Goal: Obtain resource: Obtain resource

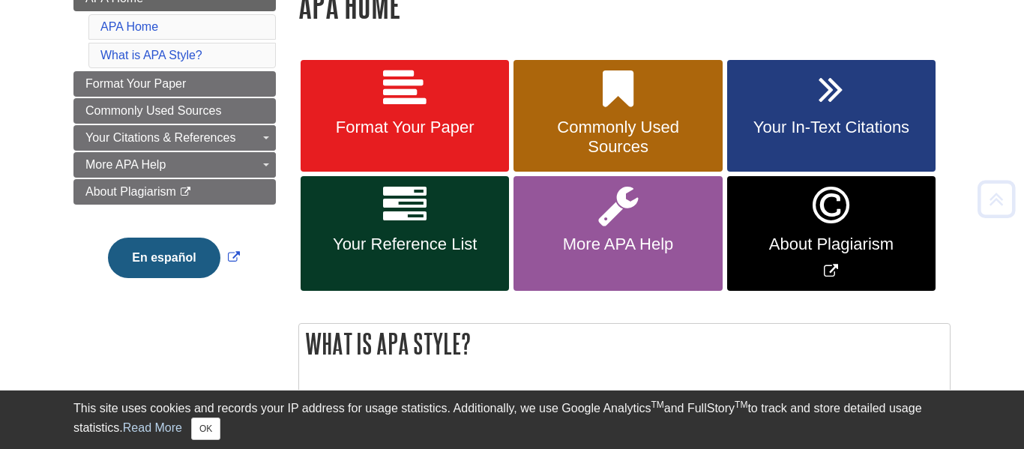
scroll to position [241, 0]
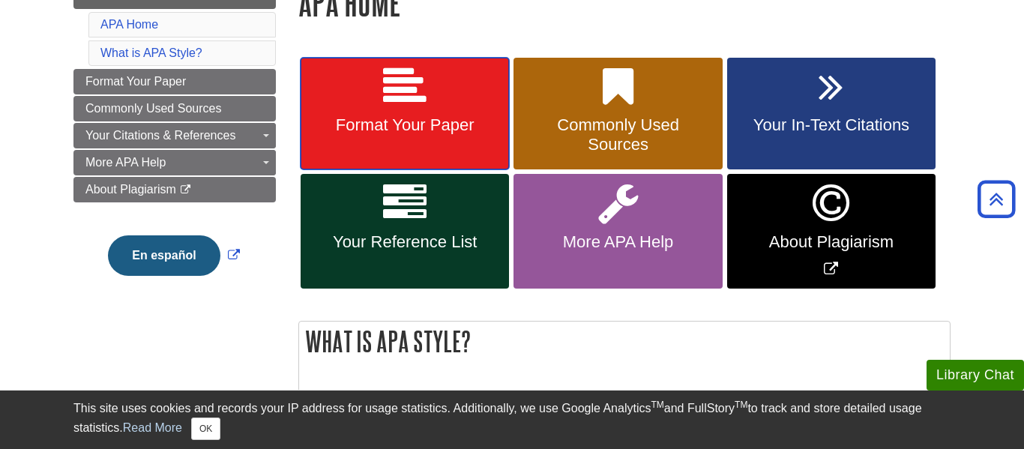
click at [448, 124] on span "Format Your Paper" at bounding box center [405, 124] width 186 height 19
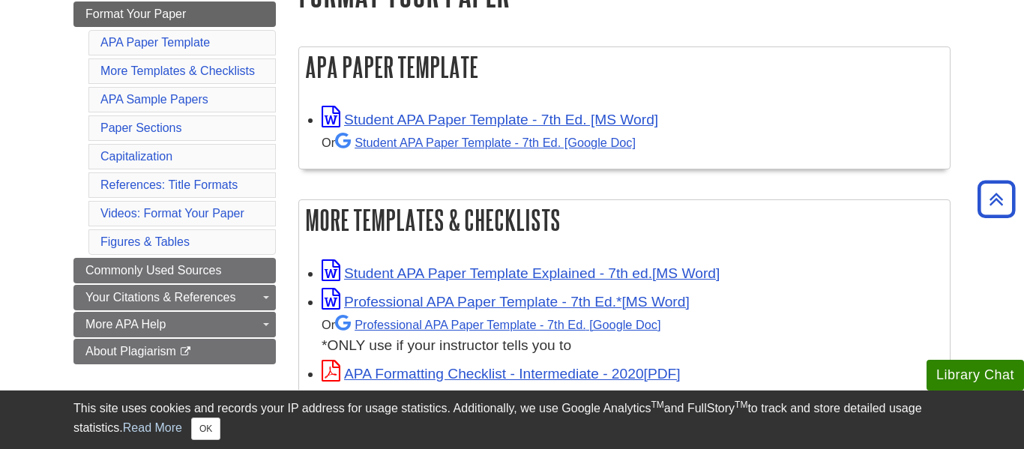
scroll to position [251, 0]
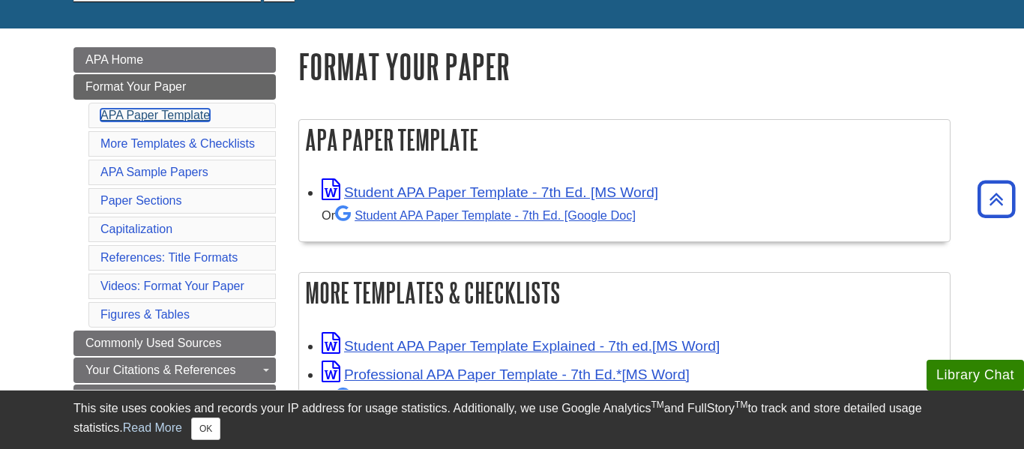
click at [187, 118] on link "APA Paper Template" at bounding box center [154, 115] width 109 height 13
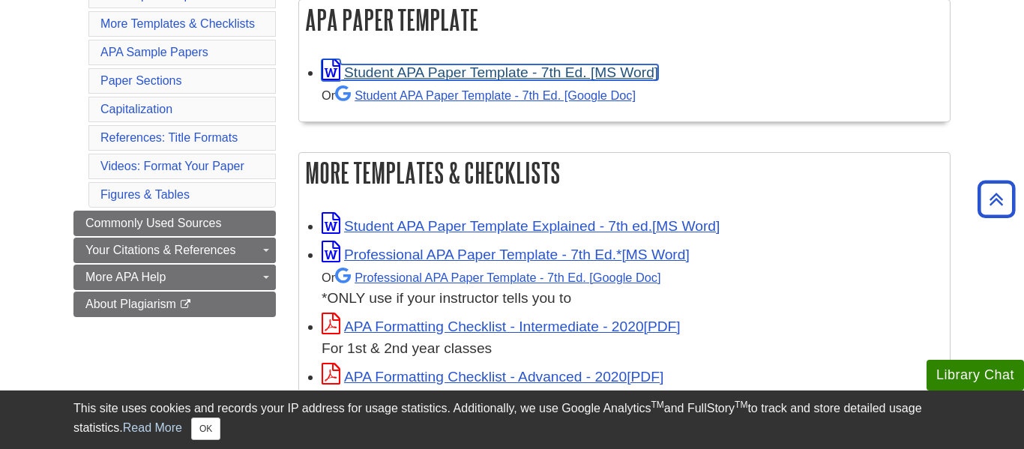
click at [504, 79] on link "Student APA Paper Template - 7th Ed. [MS Word]" at bounding box center [490, 72] width 337 height 16
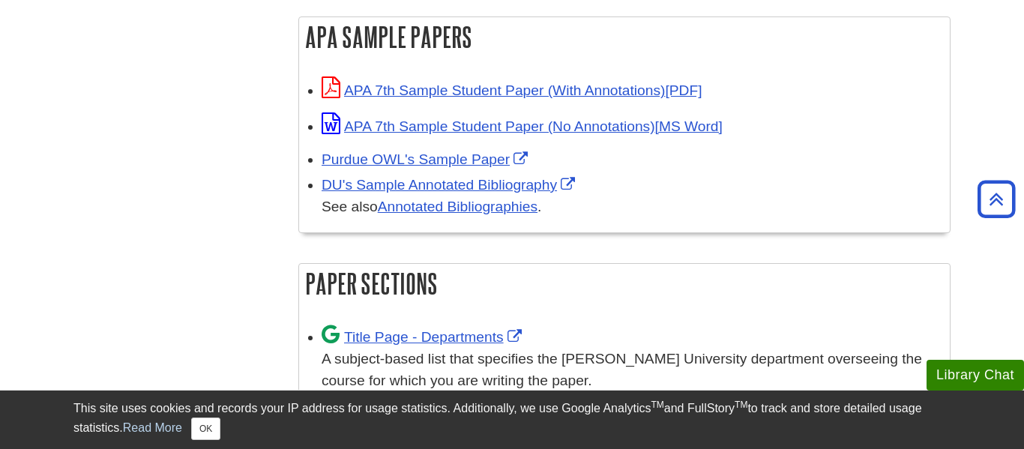
scroll to position [743, 0]
